Goal: Find specific page/section: Find specific page/section

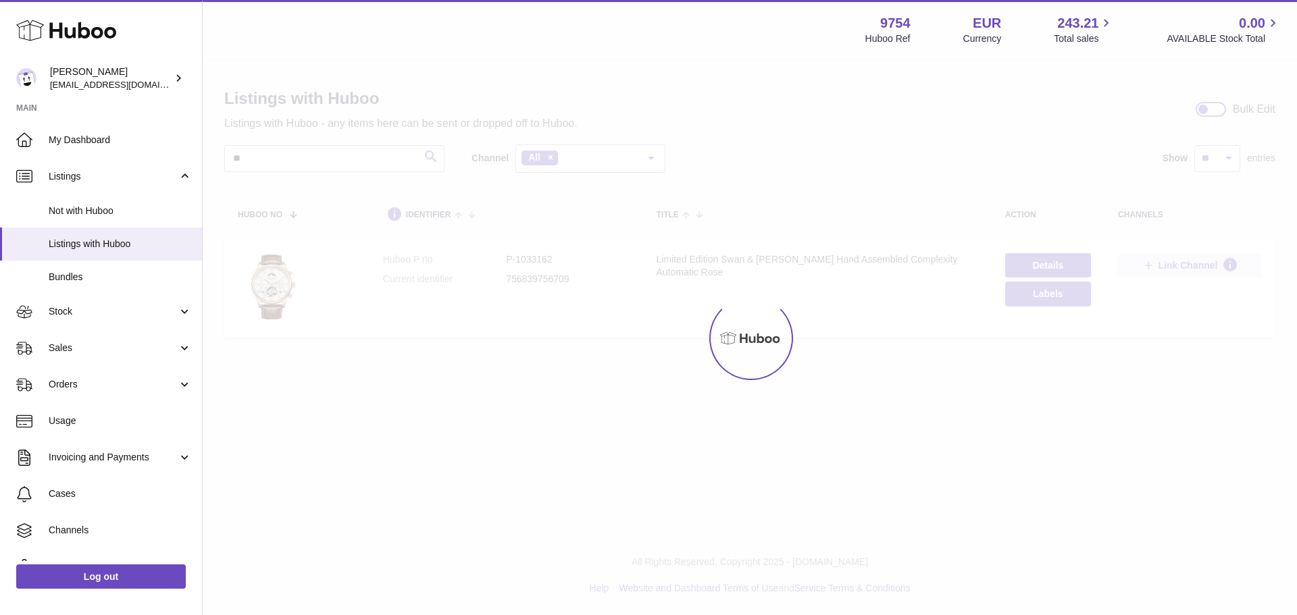
type input "**"
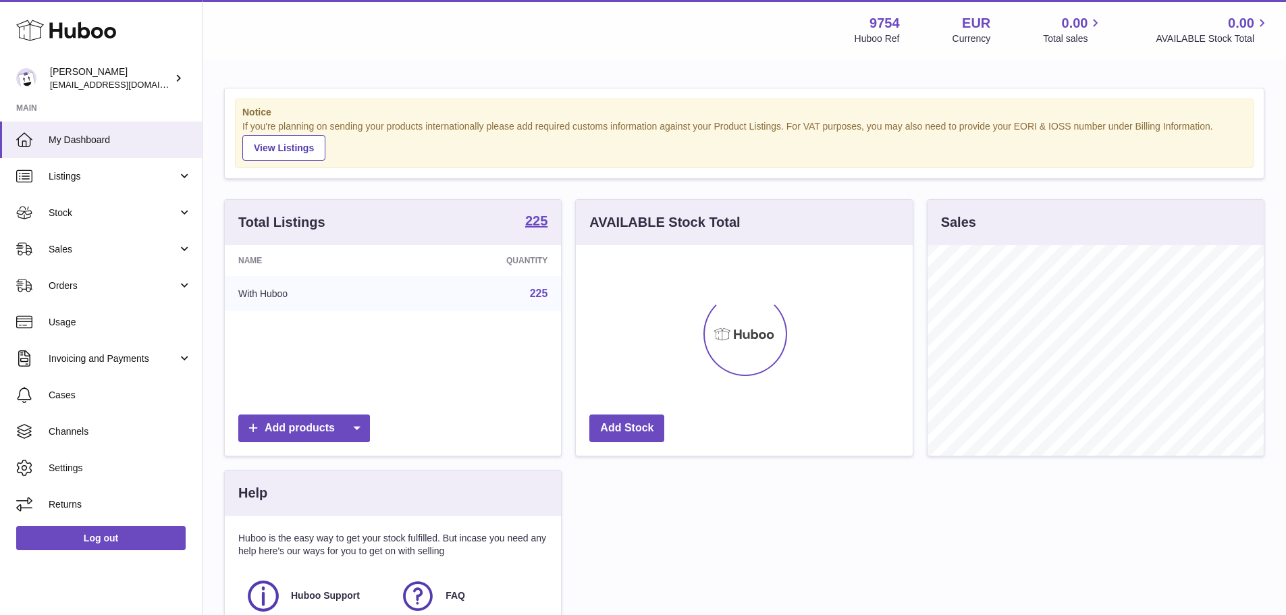
scroll to position [211, 337]
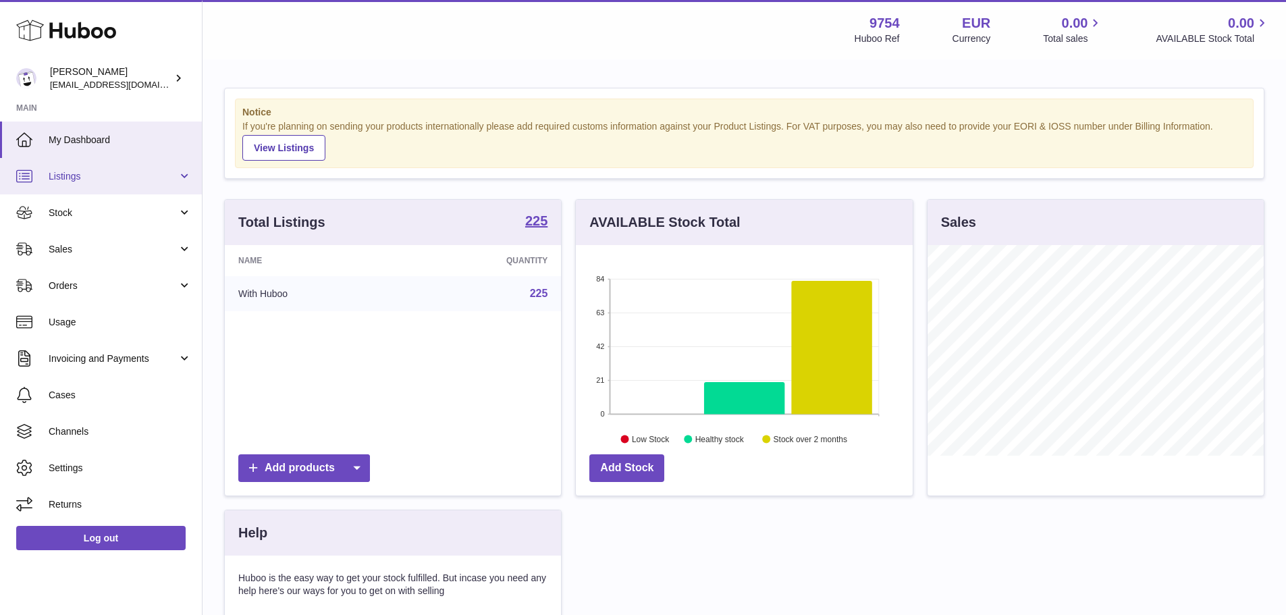
click at [107, 172] on span "Listings" at bounding box center [113, 176] width 129 height 13
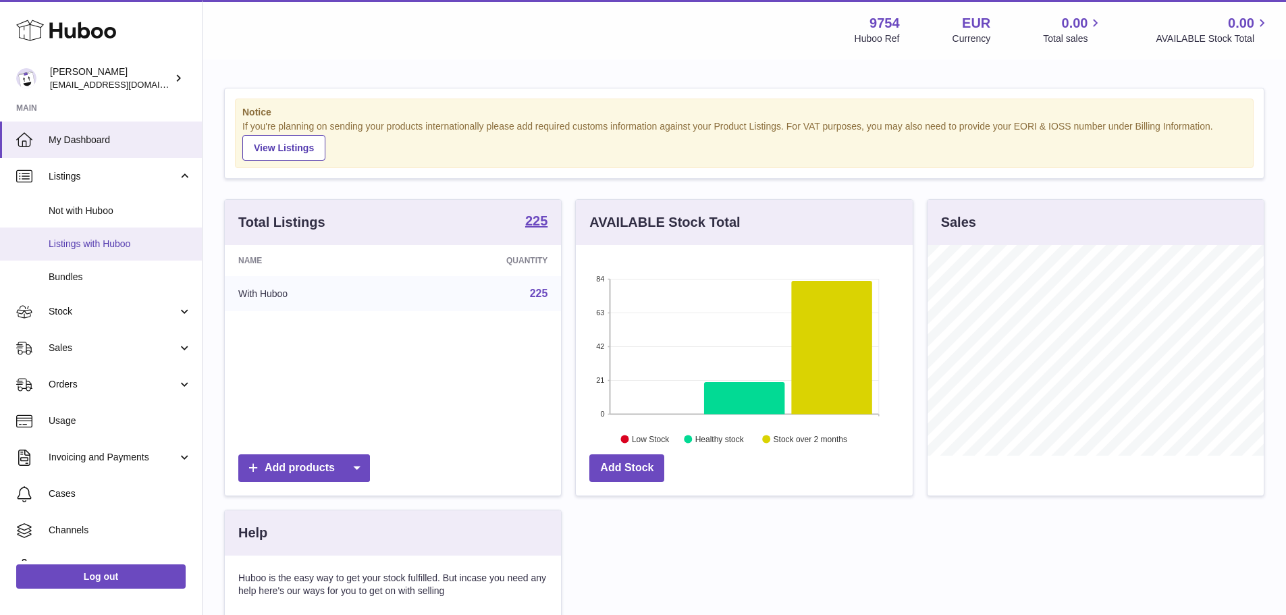
click at [105, 242] on span "Listings with Huboo" at bounding box center [120, 244] width 143 height 13
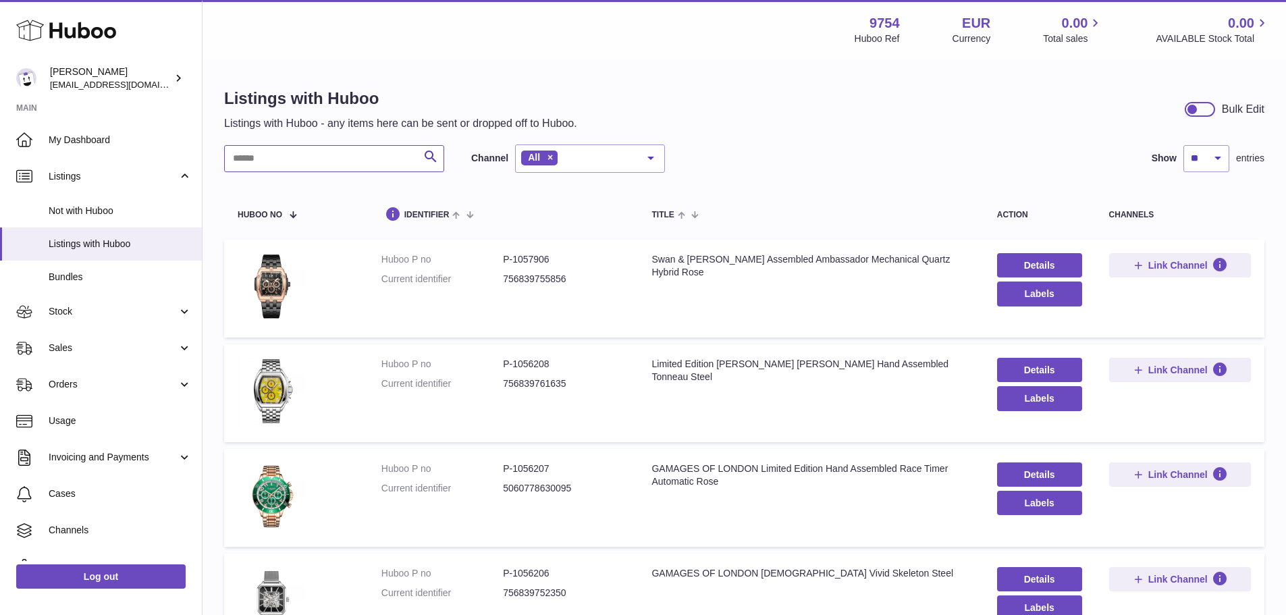
click at [319, 161] on input "text" at bounding box center [334, 158] width 220 height 27
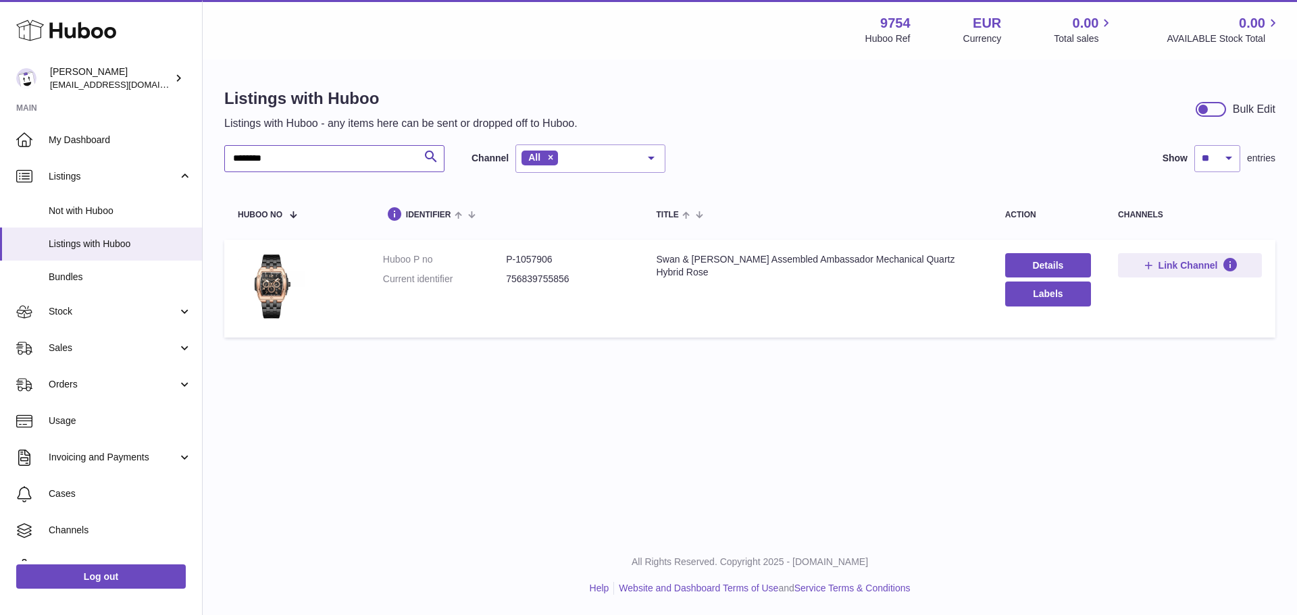
type input "********"
click at [530, 259] on dd "P-1057906" at bounding box center [567, 259] width 123 height 13
copy dd "1057906"
drag, startPoint x: 296, startPoint y: 162, endPoint x: 130, endPoint y: 173, distance: 165.8
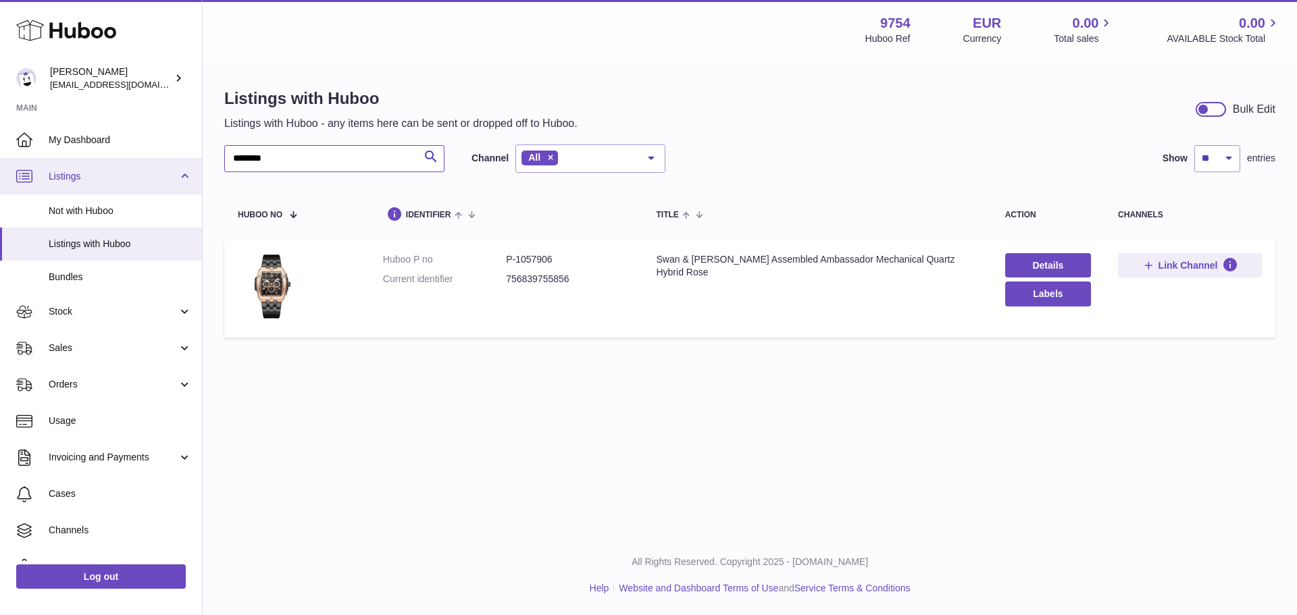
click at [132, 171] on div "Huboo Joni Walker internalAdmin-9754@internal.huboo.com Main My Dashboard Listi…" at bounding box center [648, 307] width 1297 height 615
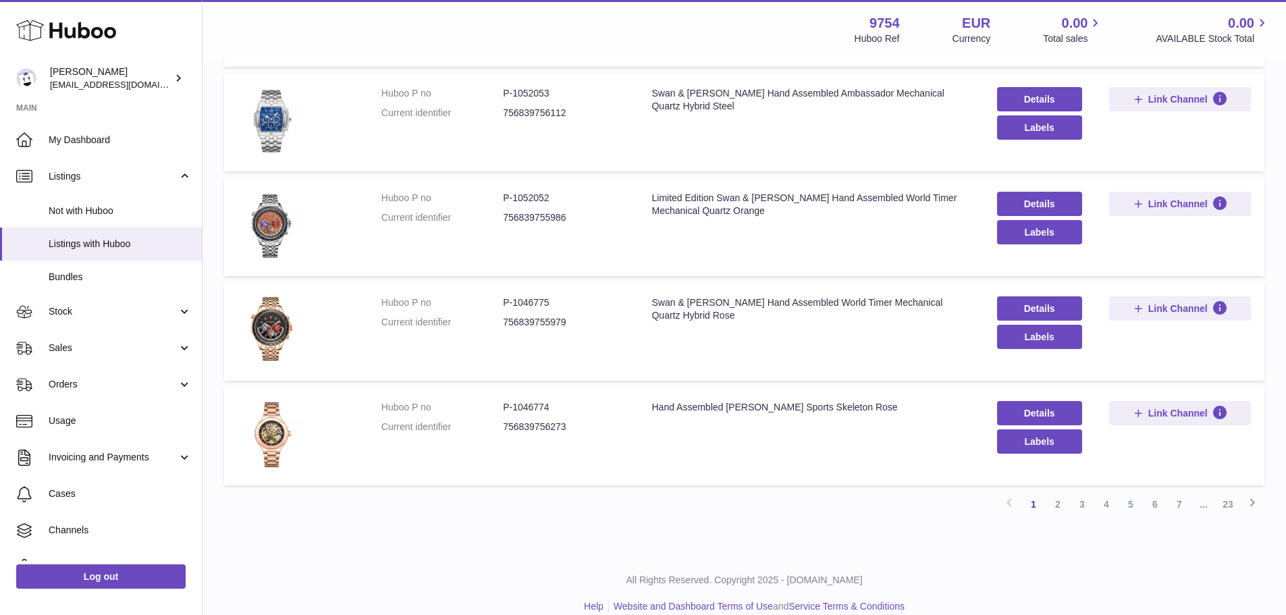
scroll to position [794, 0]
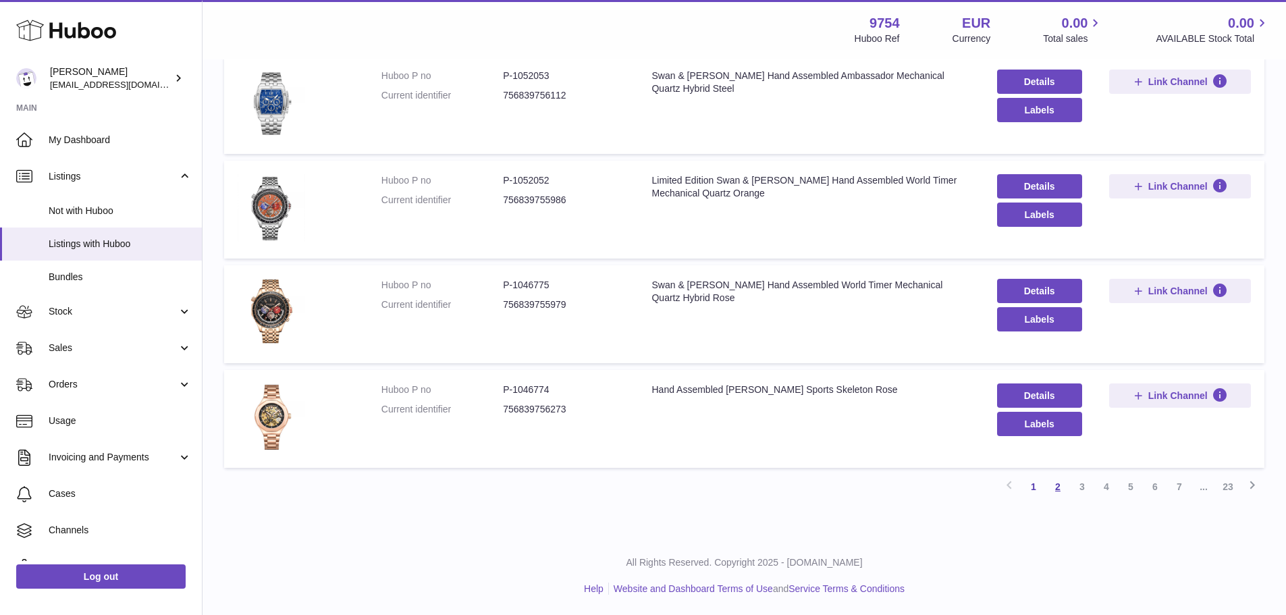
click at [1059, 486] on link "2" at bounding box center [1058, 487] width 24 height 24
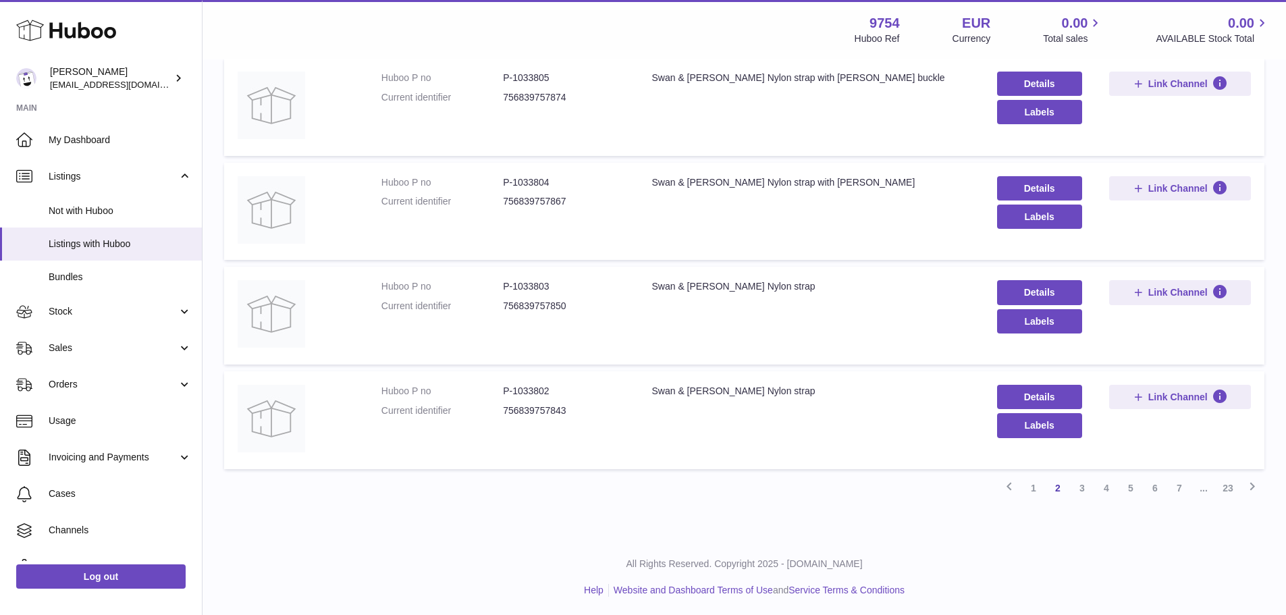
scroll to position [812, 0]
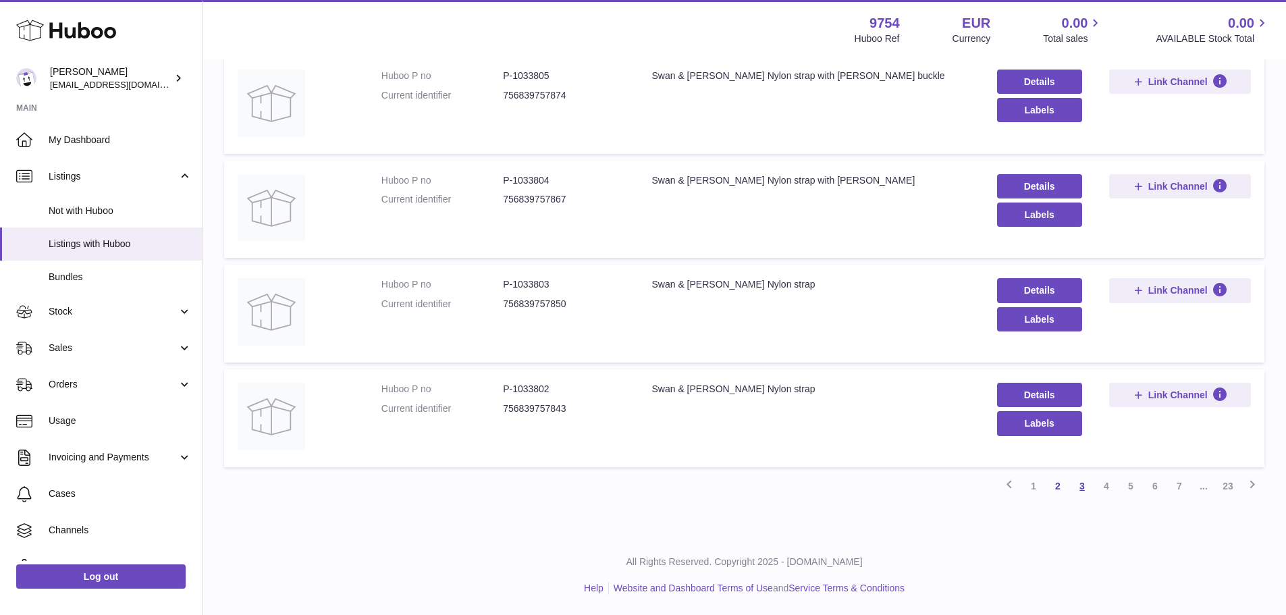
click at [1079, 484] on link "3" at bounding box center [1082, 486] width 24 height 24
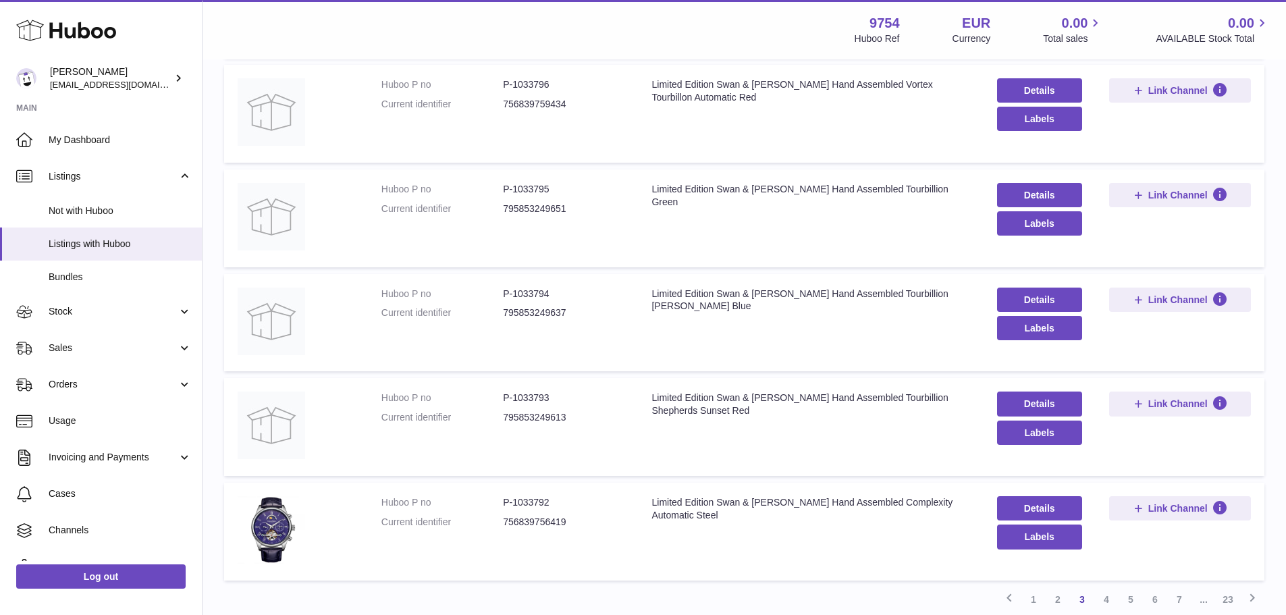
scroll to position [812, 0]
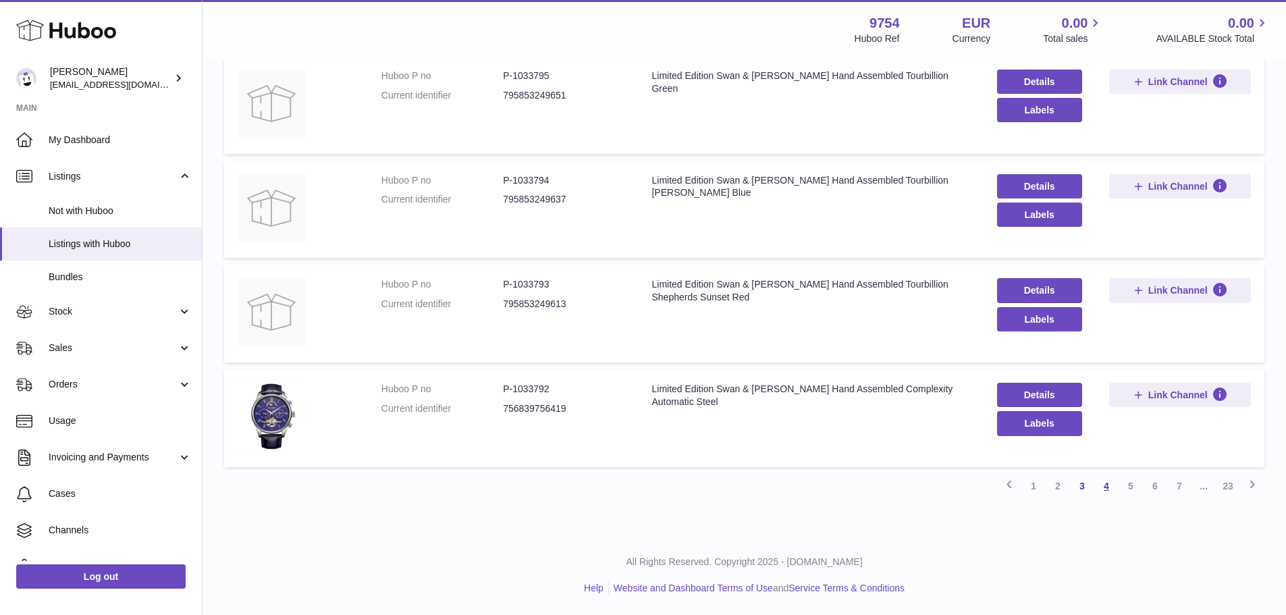
click at [1105, 482] on link "4" at bounding box center [1107, 486] width 24 height 24
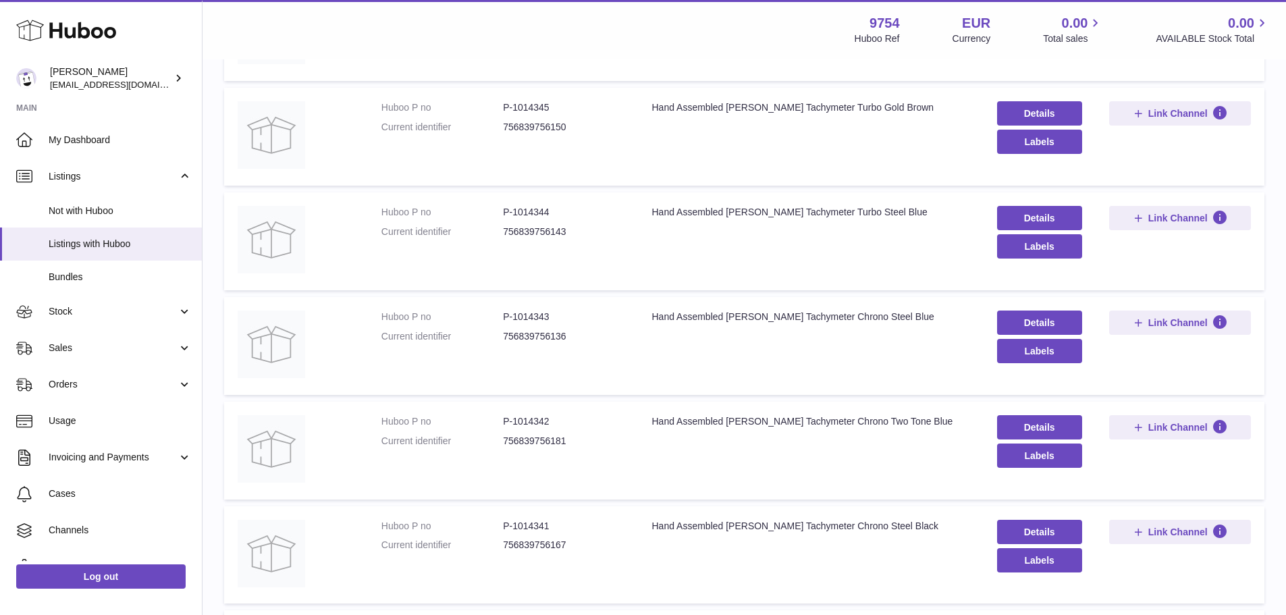
scroll to position [812, 0]
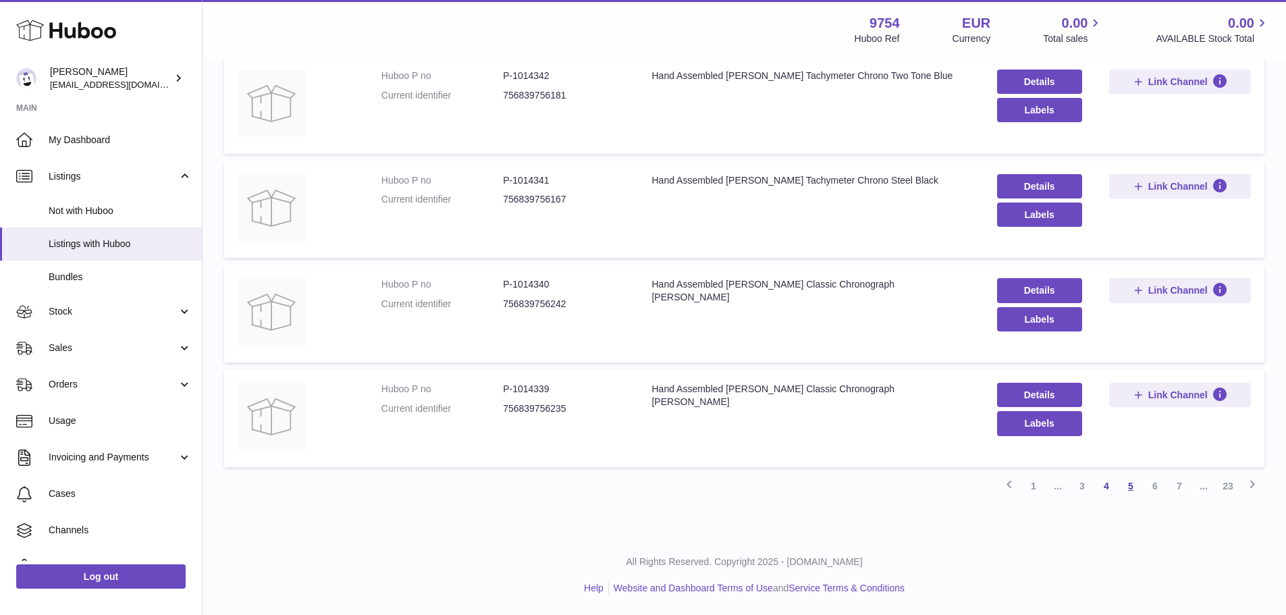
click at [1133, 489] on link "5" at bounding box center [1131, 486] width 24 height 24
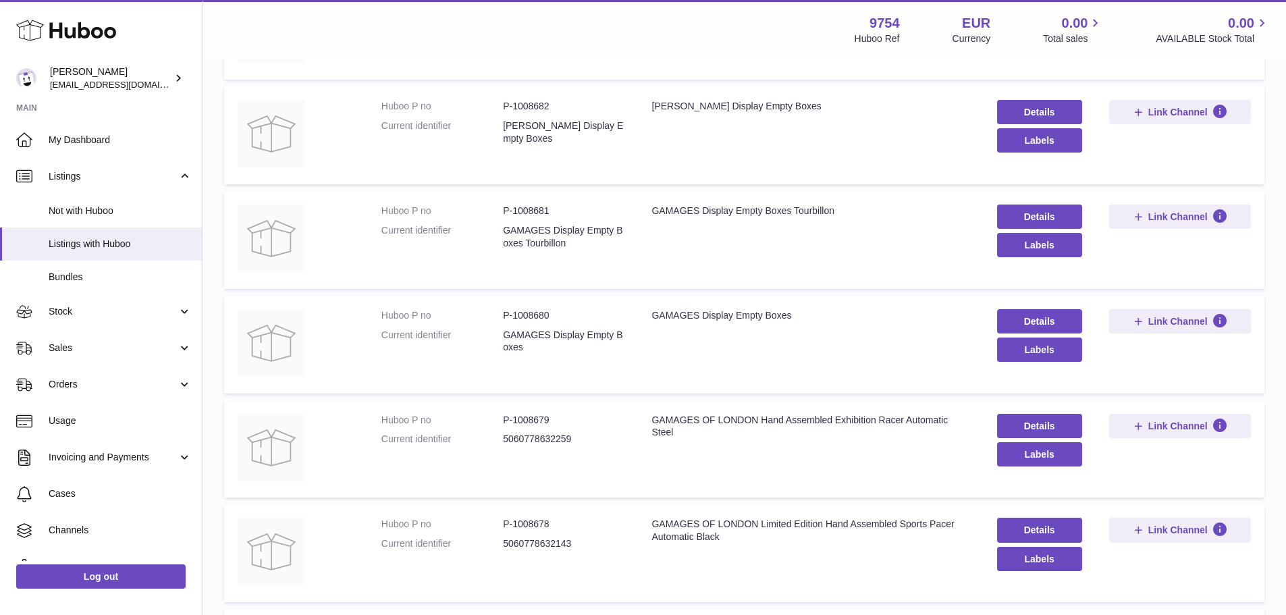
scroll to position [812, 0]
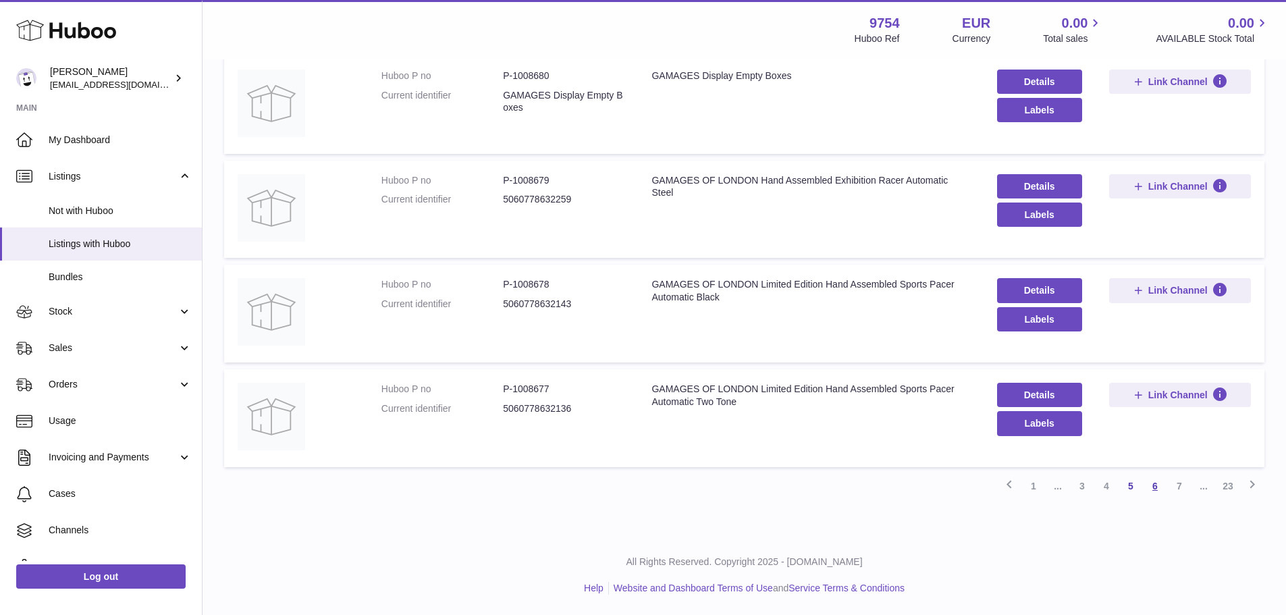
click at [1151, 485] on link "6" at bounding box center [1155, 486] width 24 height 24
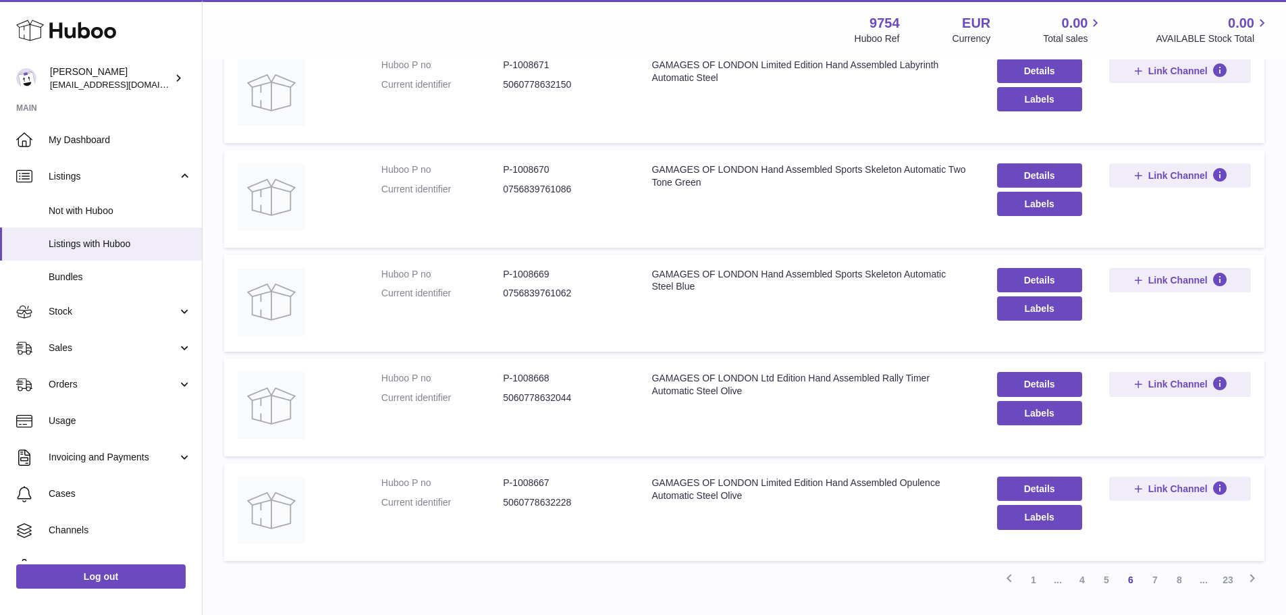
scroll to position [812, 0]
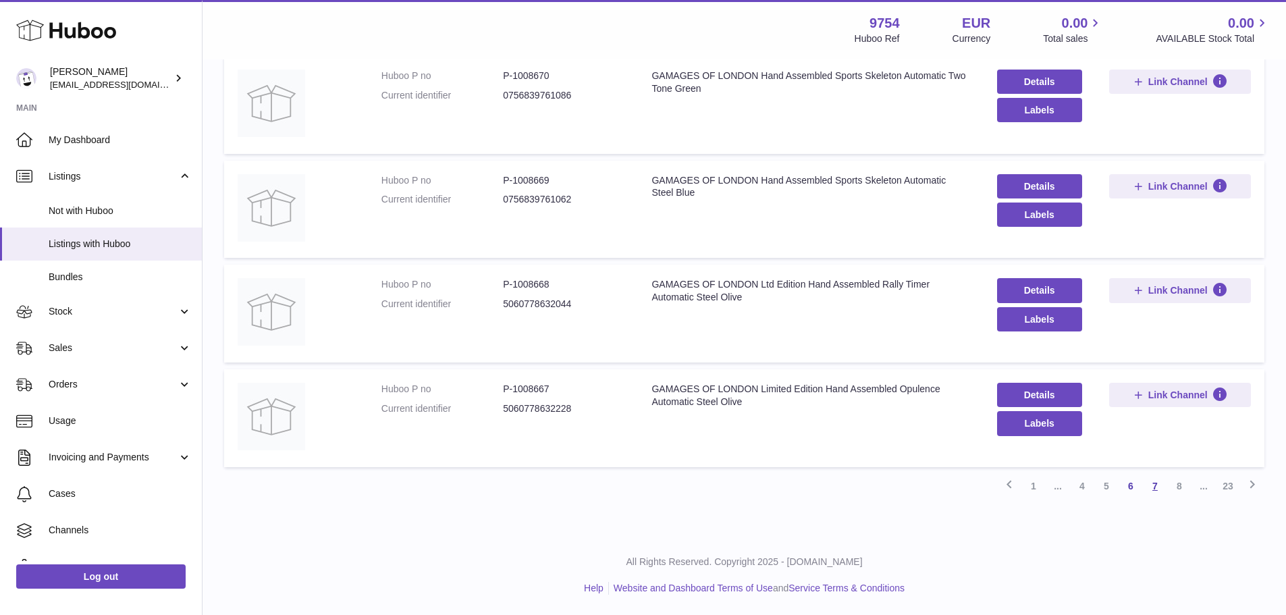
click at [1155, 486] on link "7" at bounding box center [1155, 486] width 24 height 24
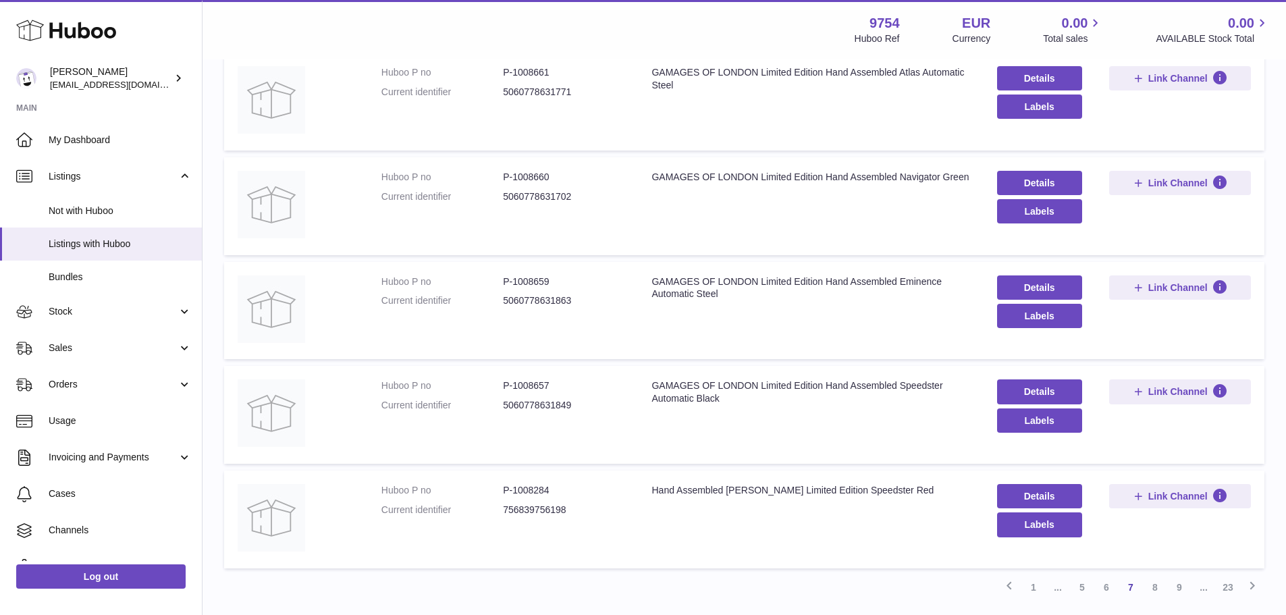
scroll to position [812, 0]
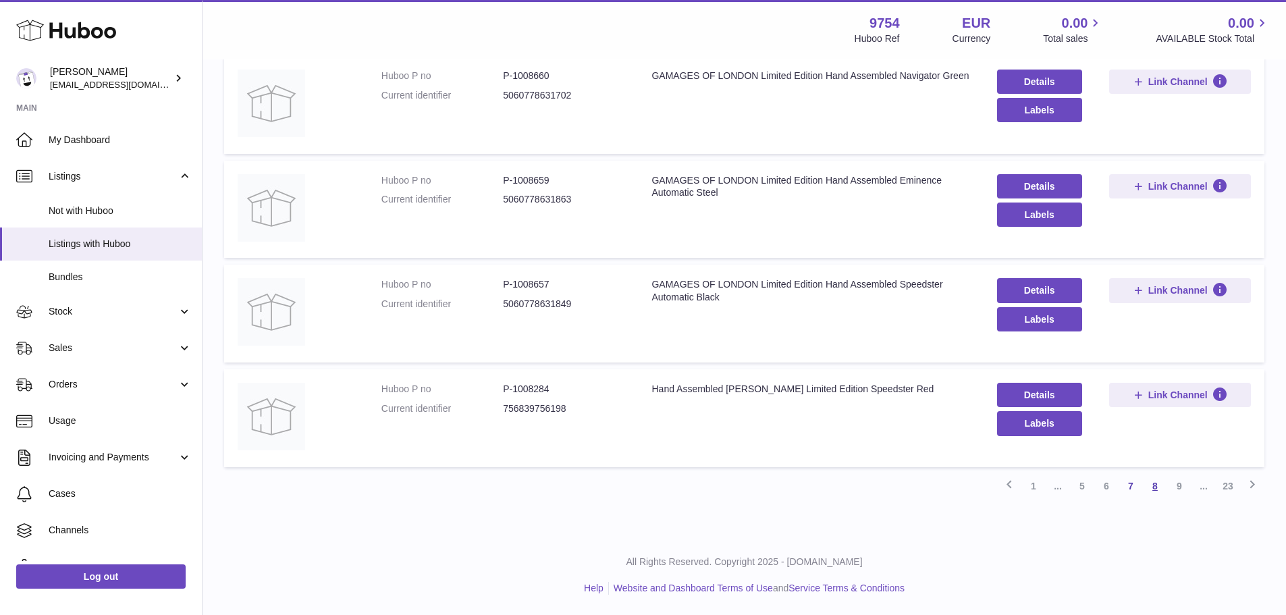
click at [1151, 482] on link "8" at bounding box center [1155, 486] width 24 height 24
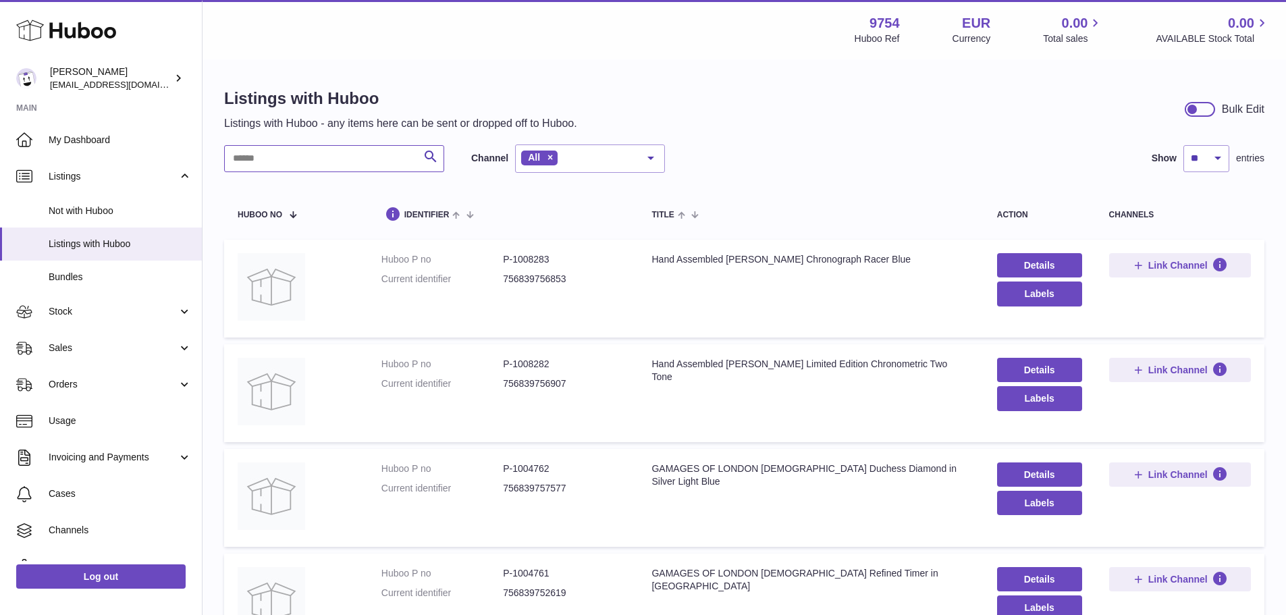
click at [385, 158] on input "text" at bounding box center [334, 158] width 220 height 27
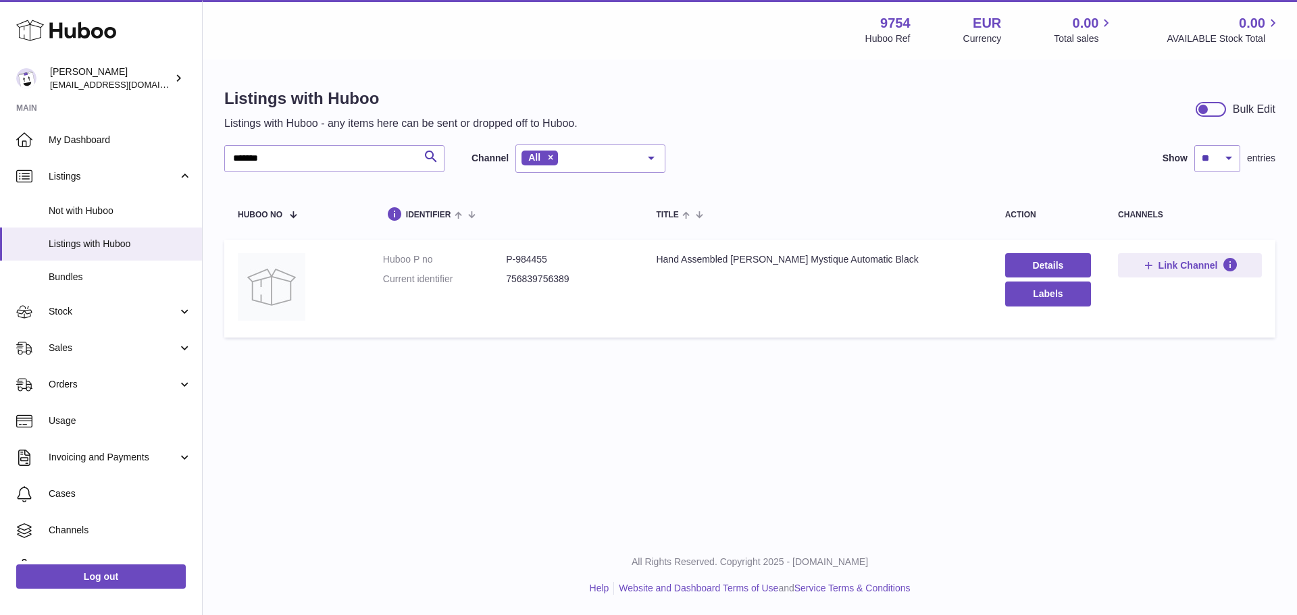
click at [542, 261] on dd "P-984455" at bounding box center [567, 259] width 123 height 13
click at [542, 260] on dd "P-984455" at bounding box center [567, 259] width 123 height 13
copy dd "984455"
drag, startPoint x: 325, startPoint y: 152, endPoint x: 0, endPoint y: 149, distance: 324.8
click at [0, 184] on div "Huboo Joni Walker internalAdmin-9754@internal.huboo.com Main My Dashboard Listi…" at bounding box center [648, 307] width 1297 height 615
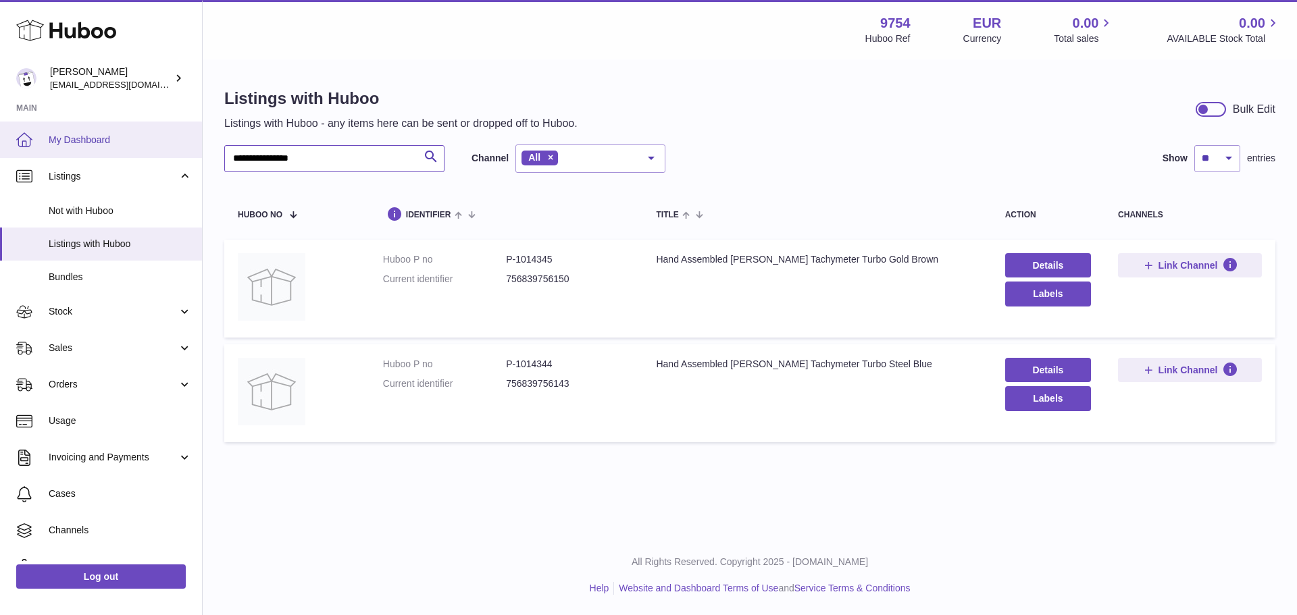
drag, startPoint x: 342, startPoint y: 156, endPoint x: 0, endPoint y: 156, distance: 341.7
click at [34, 156] on div "**********" at bounding box center [648, 307] width 1297 height 615
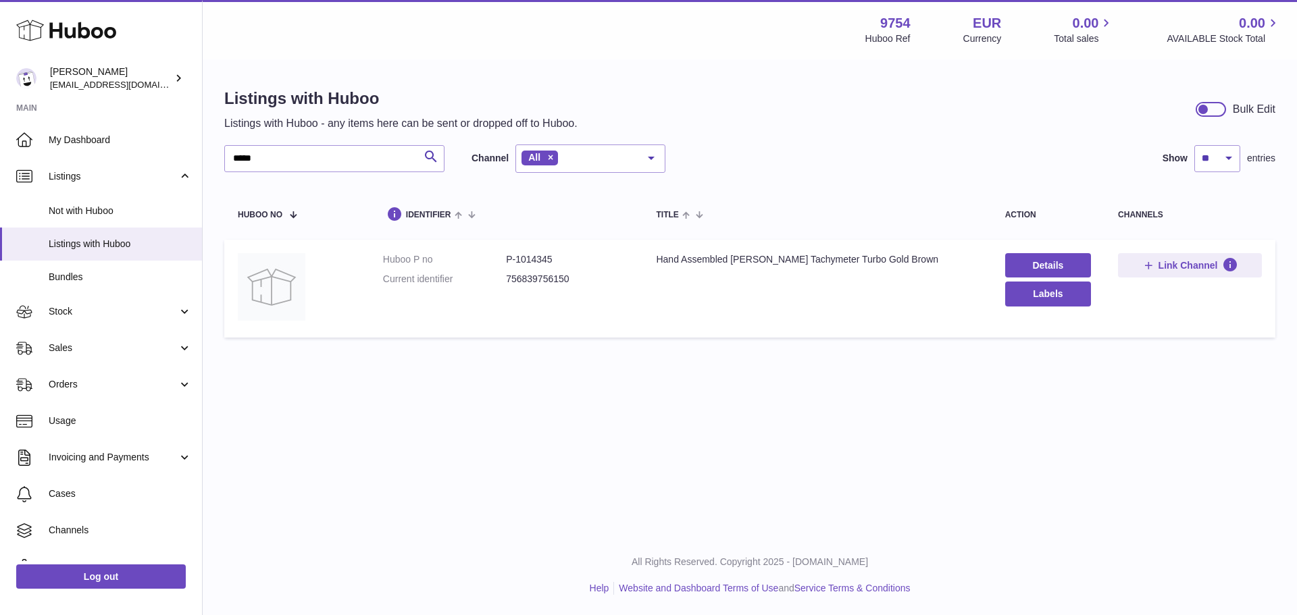
click at [528, 260] on dd "P-1014345" at bounding box center [567, 259] width 123 height 13
copy dd "1014345"
click at [360, 147] on input "*****" at bounding box center [334, 158] width 220 height 27
paste input "text"
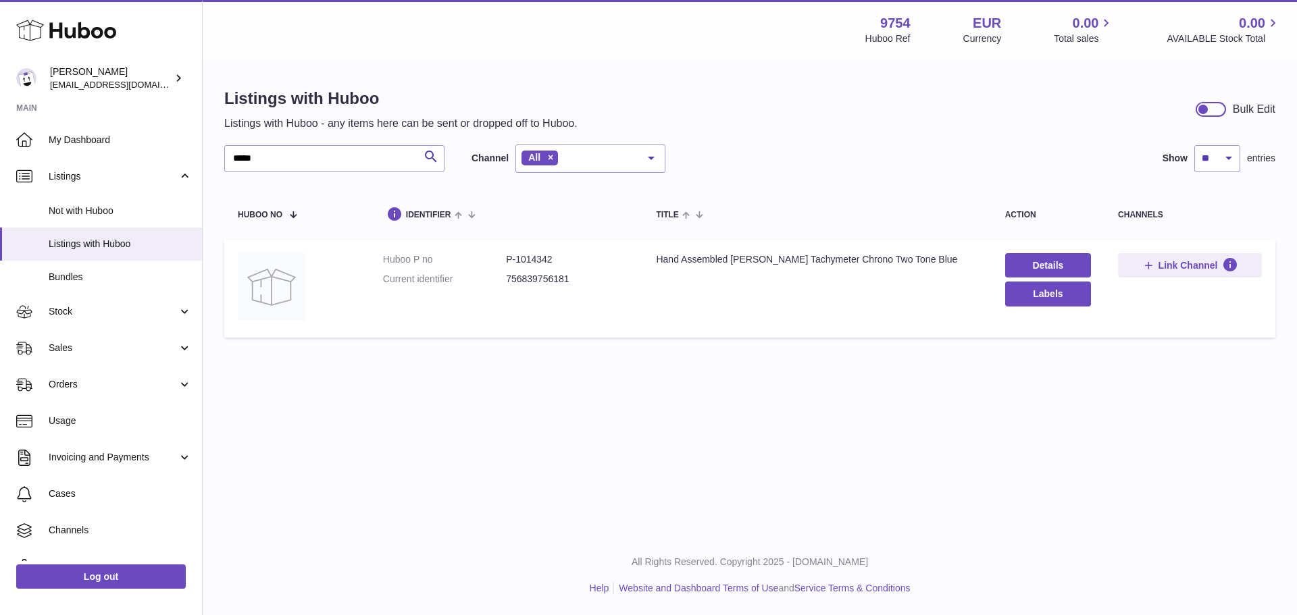
click at [537, 263] on dd "P-1014342" at bounding box center [567, 259] width 123 height 13
copy dd "1014342"
drag, startPoint x: 323, startPoint y: 150, endPoint x: 0, endPoint y: 198, distance: 327.0
click at [0, 168] on div "Huboo Joni Walker internalAdmin-9754@internal.huboo.com Main My Dashboard Listi…" at bounding box center [648, 307] width 1297 height 615
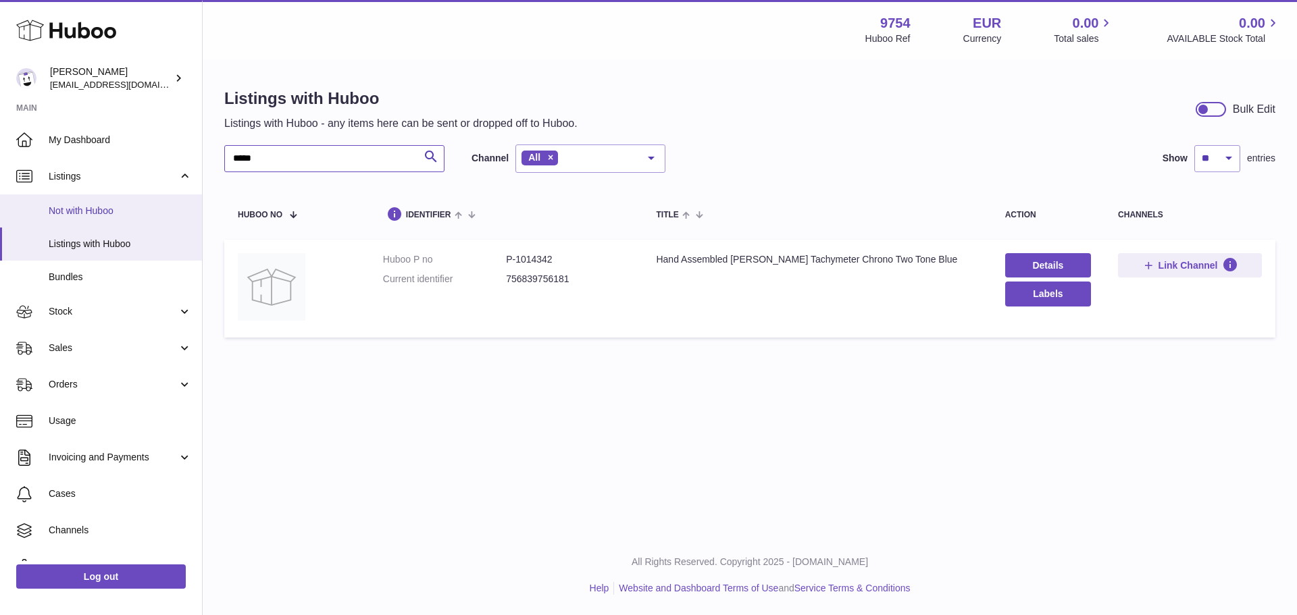
paste input "text"
type input "*****"
click at [521, 257] on dd "P-1014340" at bounding box center [567, 259] width 123 height 13
copy dd "1014340"
